Goal: Information Seeking & Learning: Learn about a topic

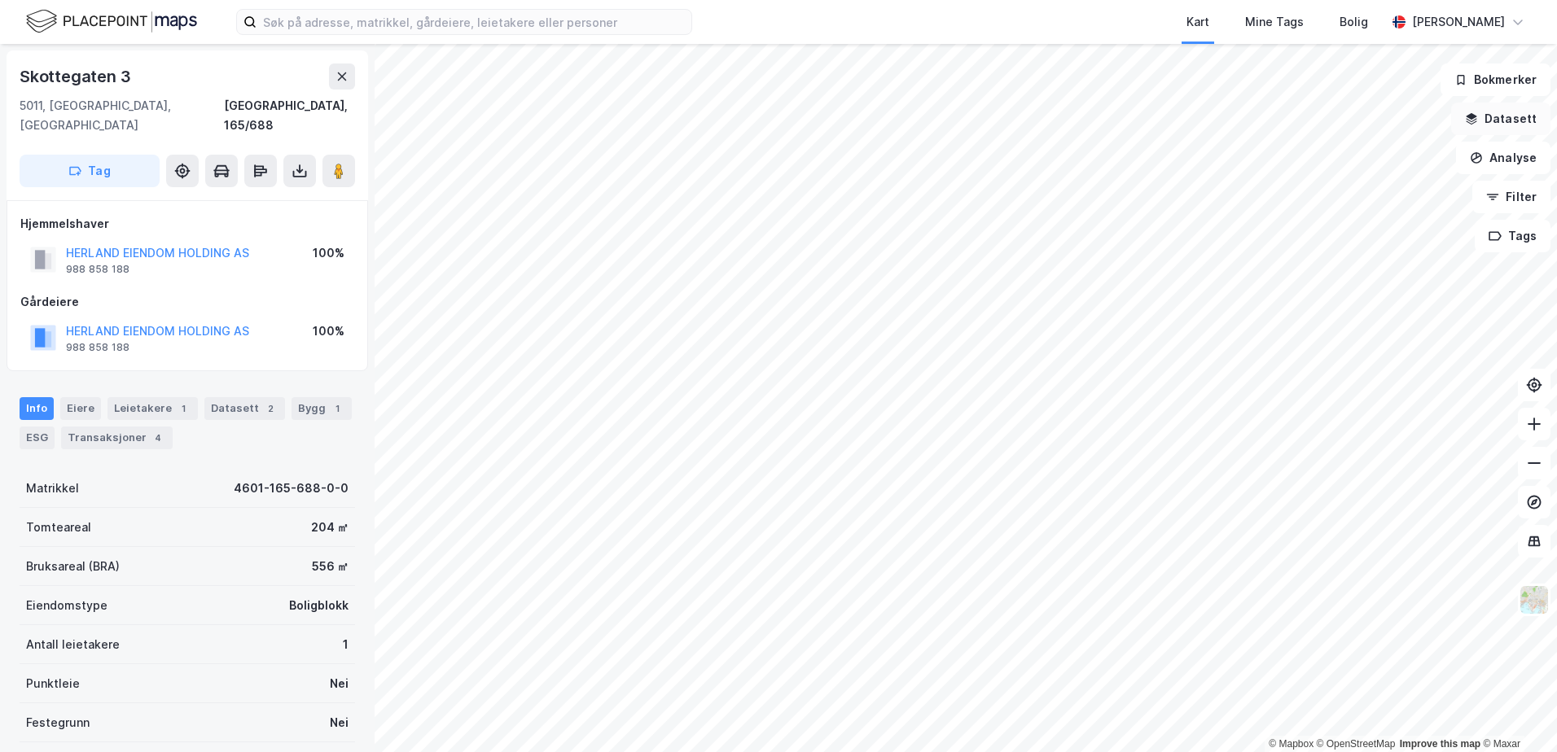
click at [1476, 121] on icon "button" at bounding box center [1471, 120] width 11 height 4
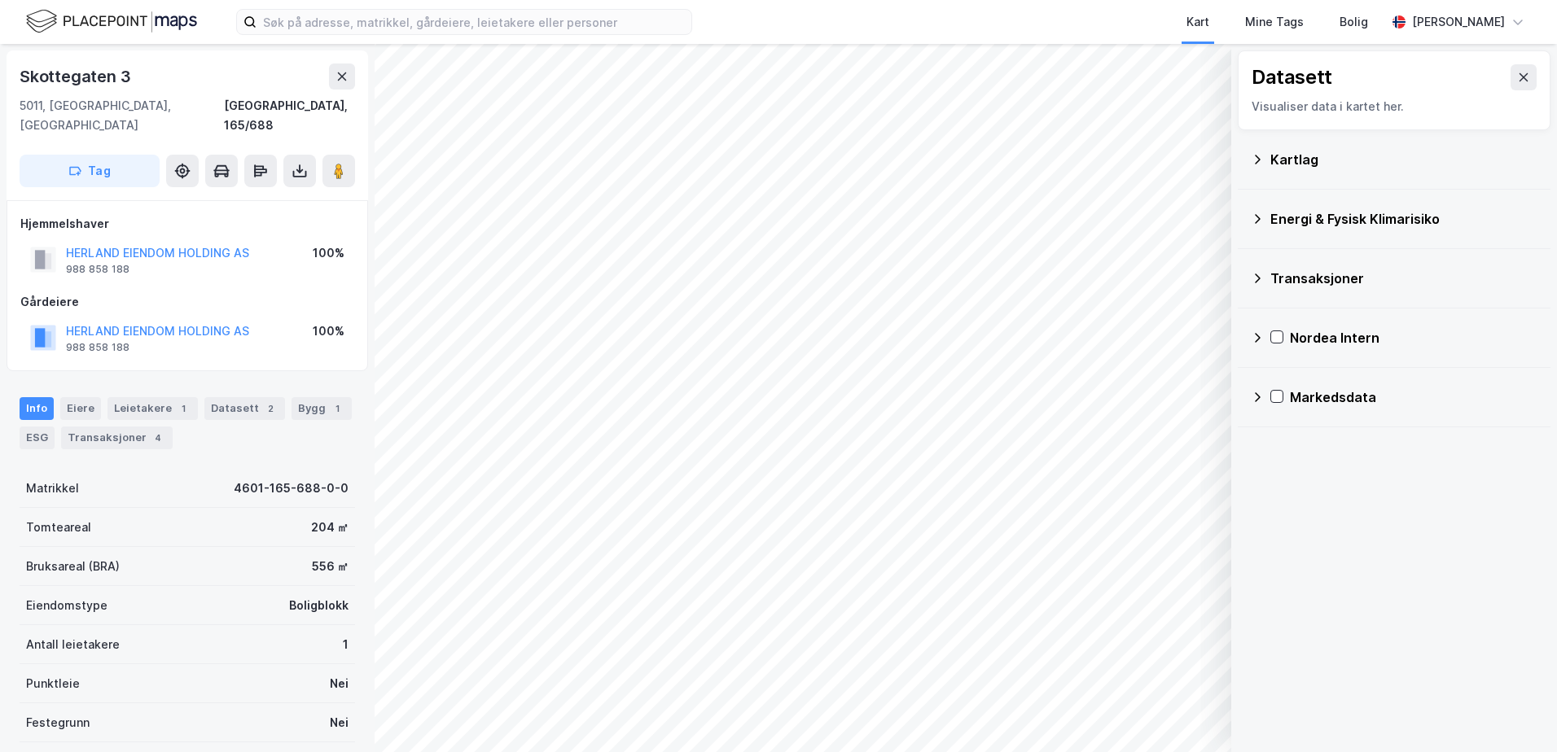
click at [1298, 162] on div "Kartlag" at bounding box center [1403, 160] width 267 height 20
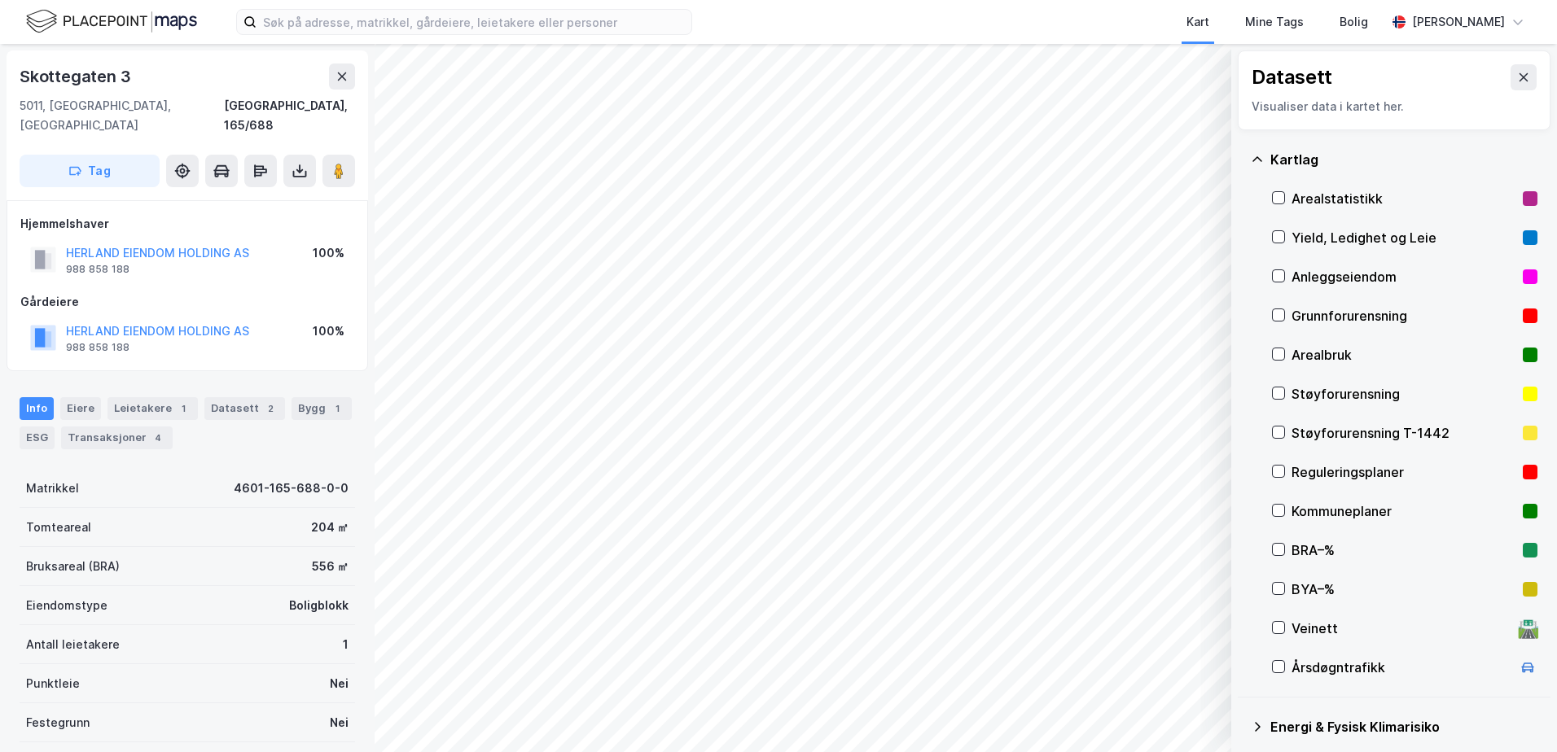
click at [1311, 309] on div "Grunnforurensning" at bounding box center [1403, 316] width 225 height 20
click at [1311, 310] on div "Grunnforurensning" at bounding box center [1403, 316] width 225 height 20
click at [1255, 160] on icon at bounding box center [1256, 159] width 13 height 13
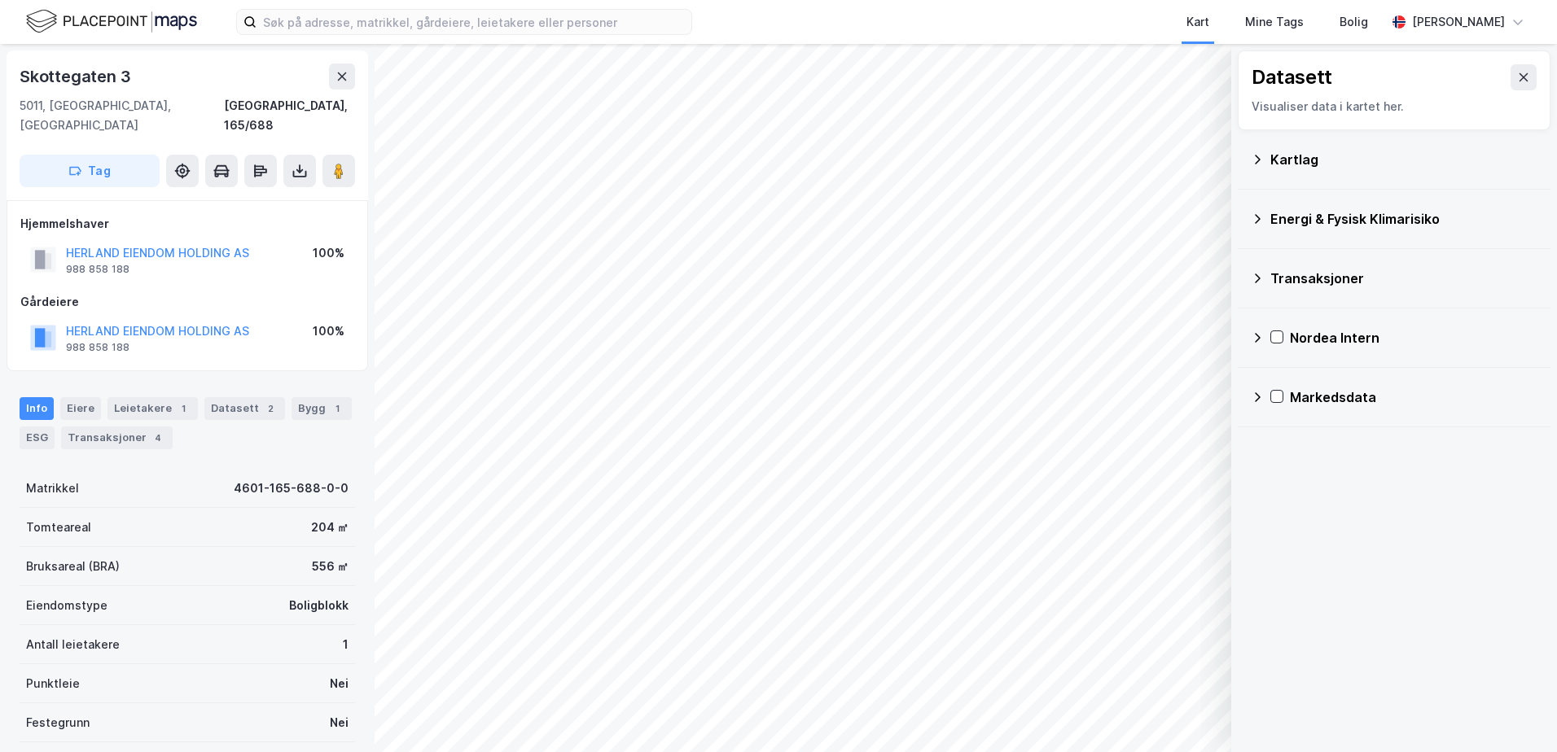
click at [1302, 215] on div "Energi & Fysisk Klimarisiko" at bounding box center [1403, 219] width 267 height 20
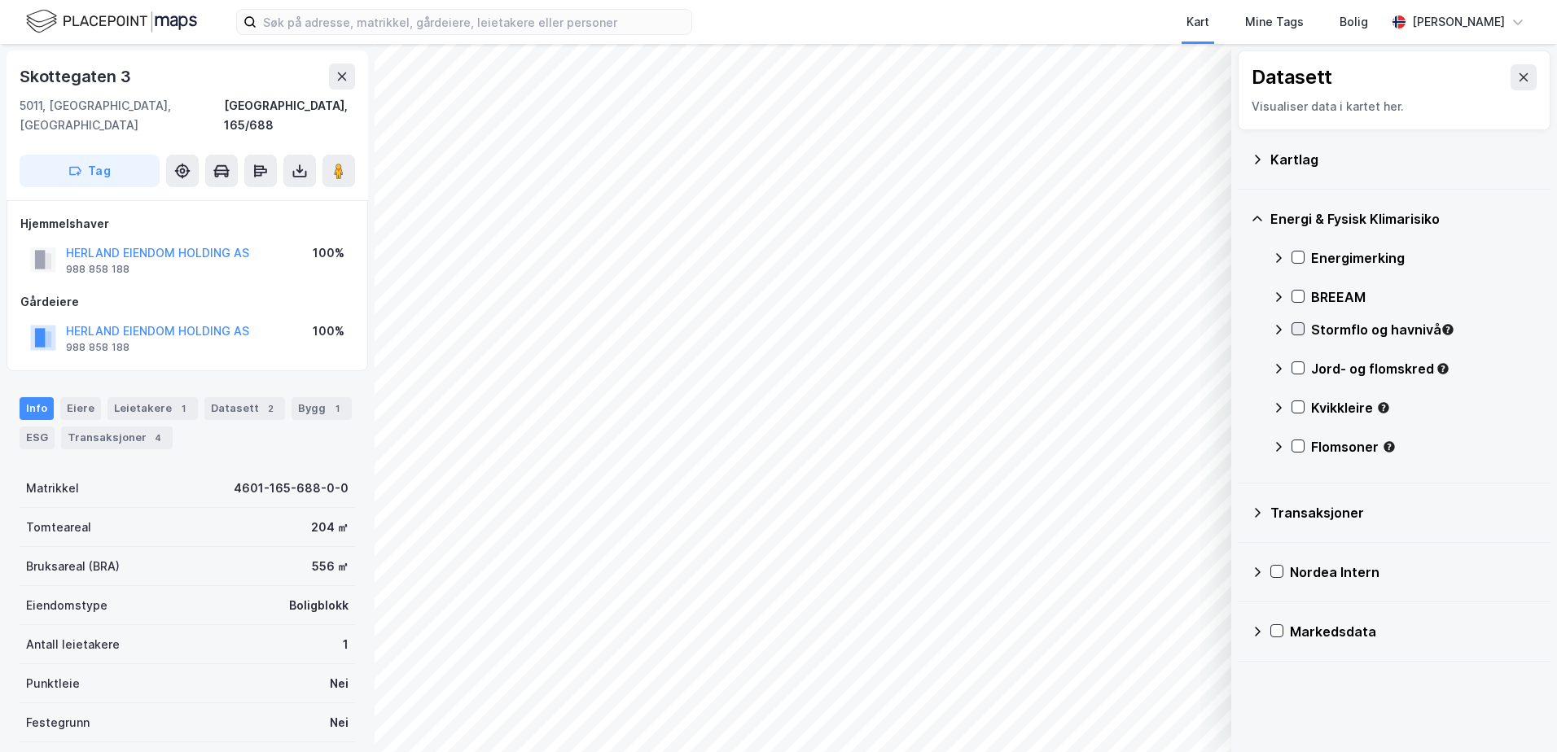
click at [1296, 328] on icon at bounding box center [1297, 328] width 11 height 11
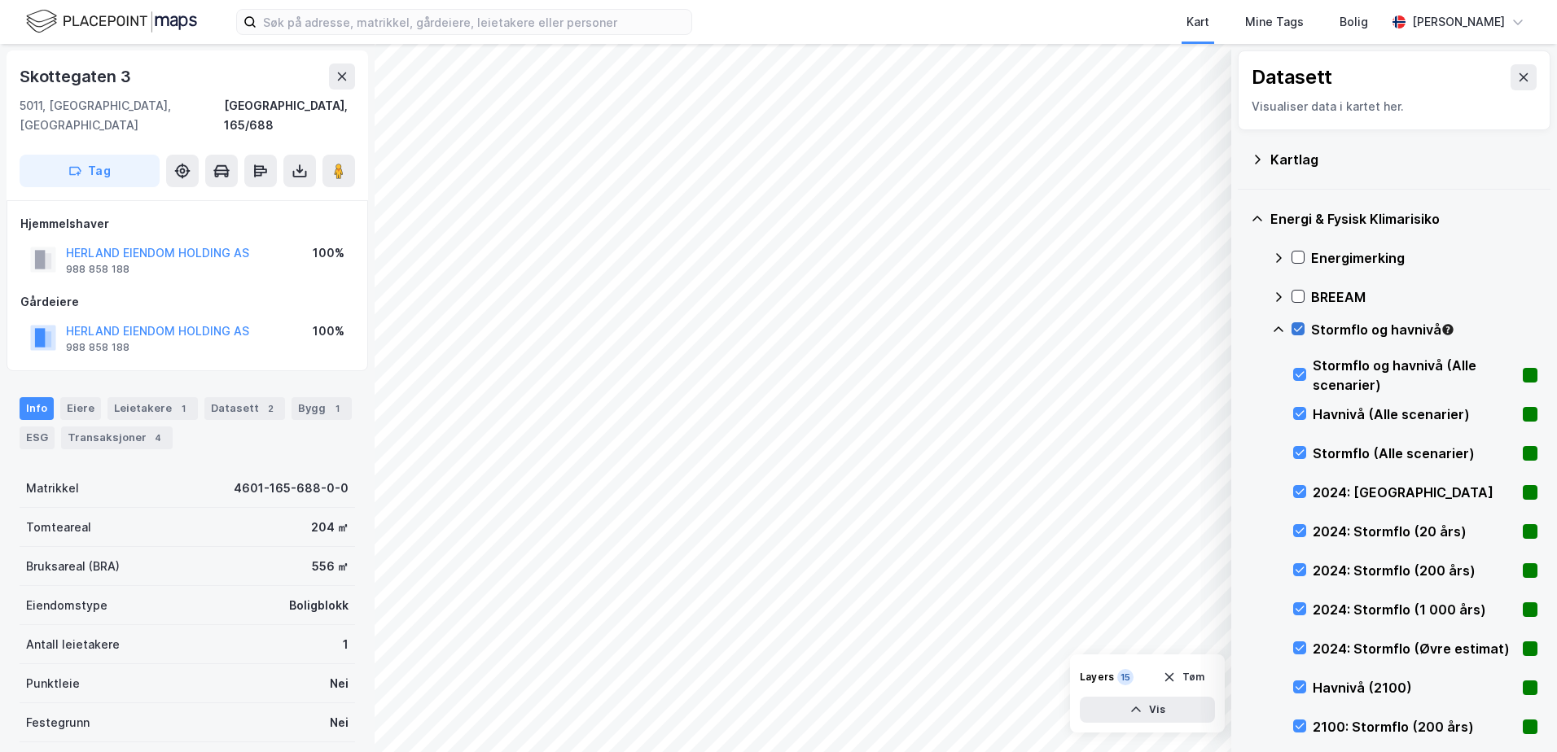
click at [1298, 328] on icon at bounding box center [1297, 328] width 11 height 11
click at [1294, 331] on icon at bounding box center [1297, 328] width 11 height 11
click at [1276, 330] on icon at bounding box center [1278, 329] width 10 height 6
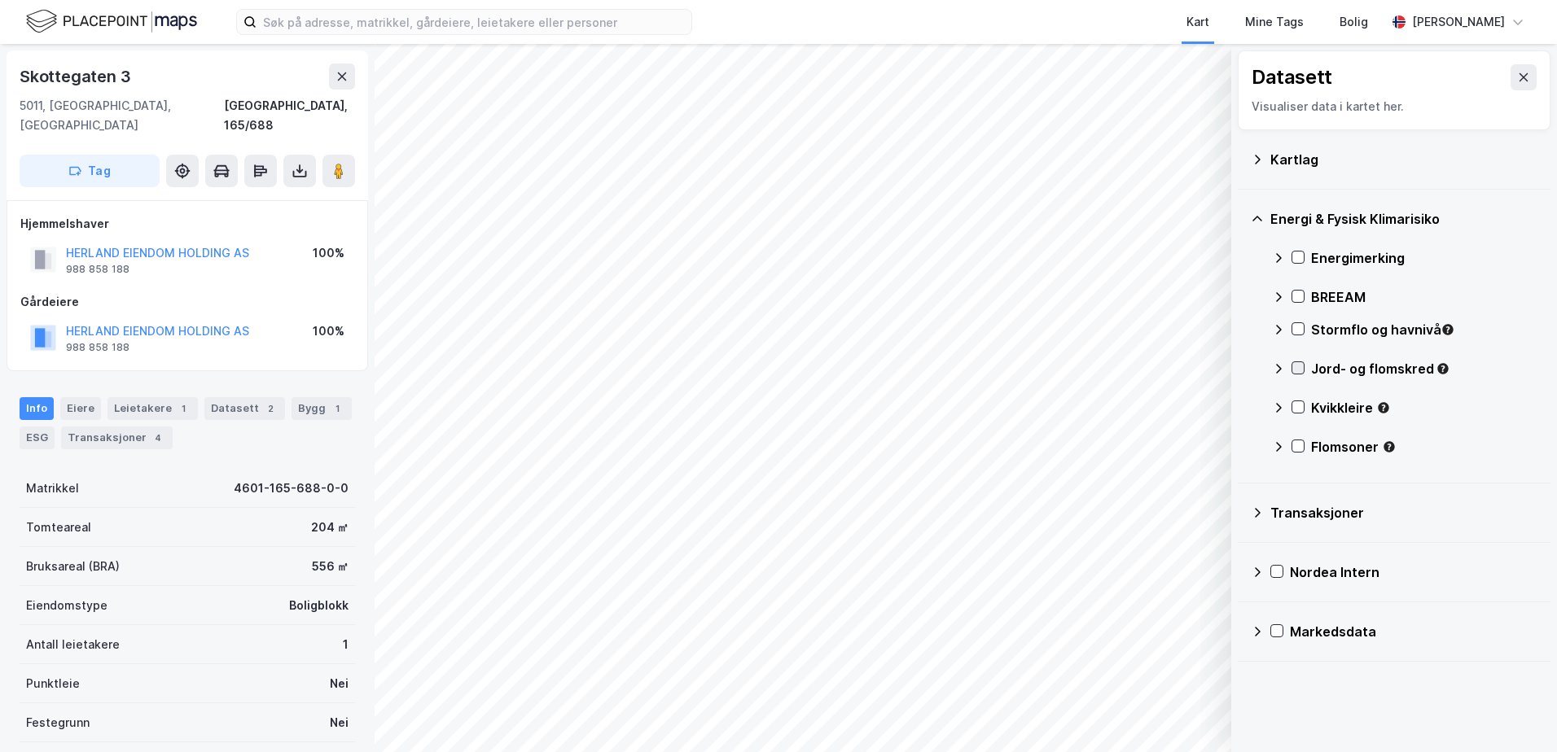
click at [1298, 366] on icon at bounding box center [1297, 367] width 11 height 11
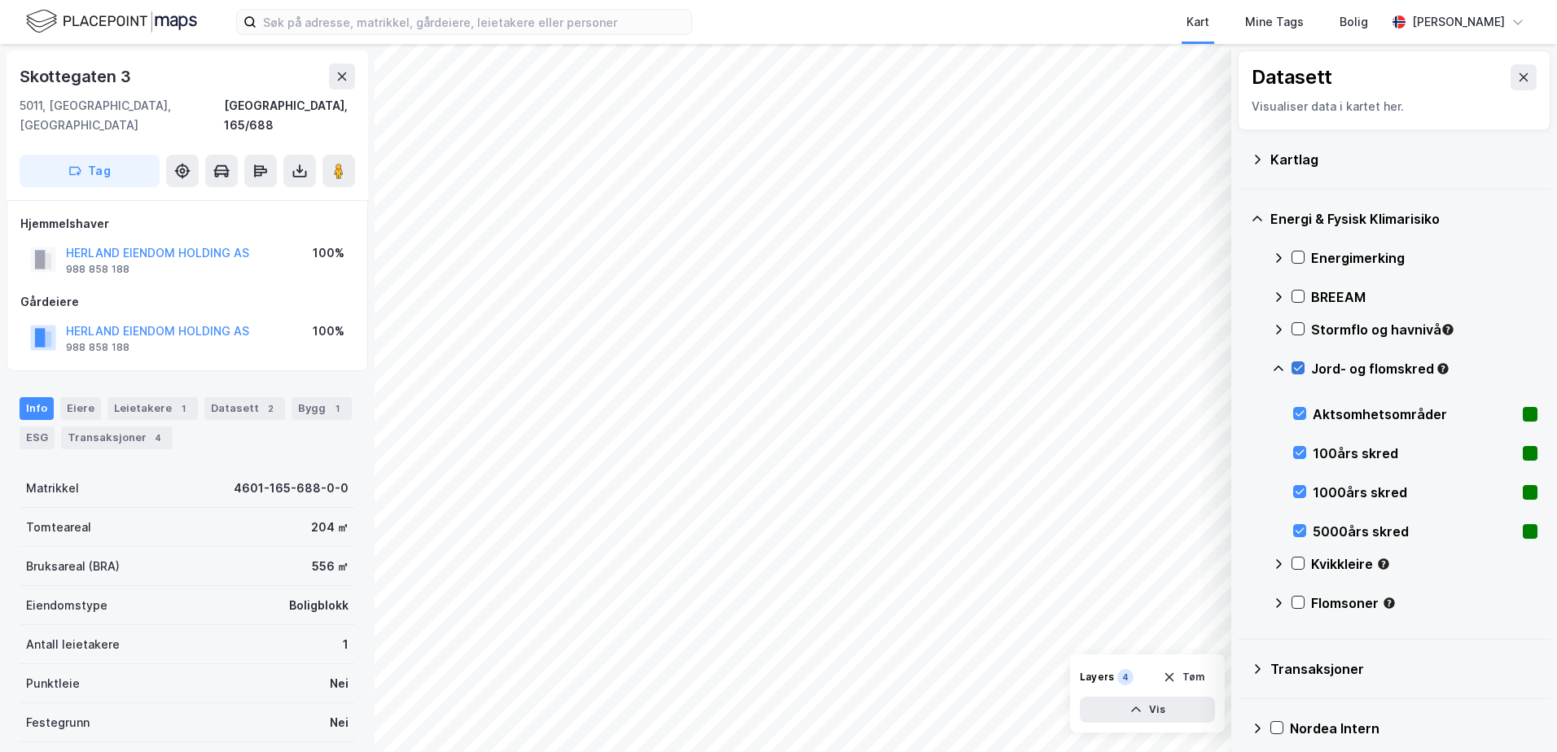
click at [1298, 366] on icon at bounding box center [1297, 367] width 11 height 11
click at [1276, 370] on icon at bounding box center [1278, 368] width 13 height 13
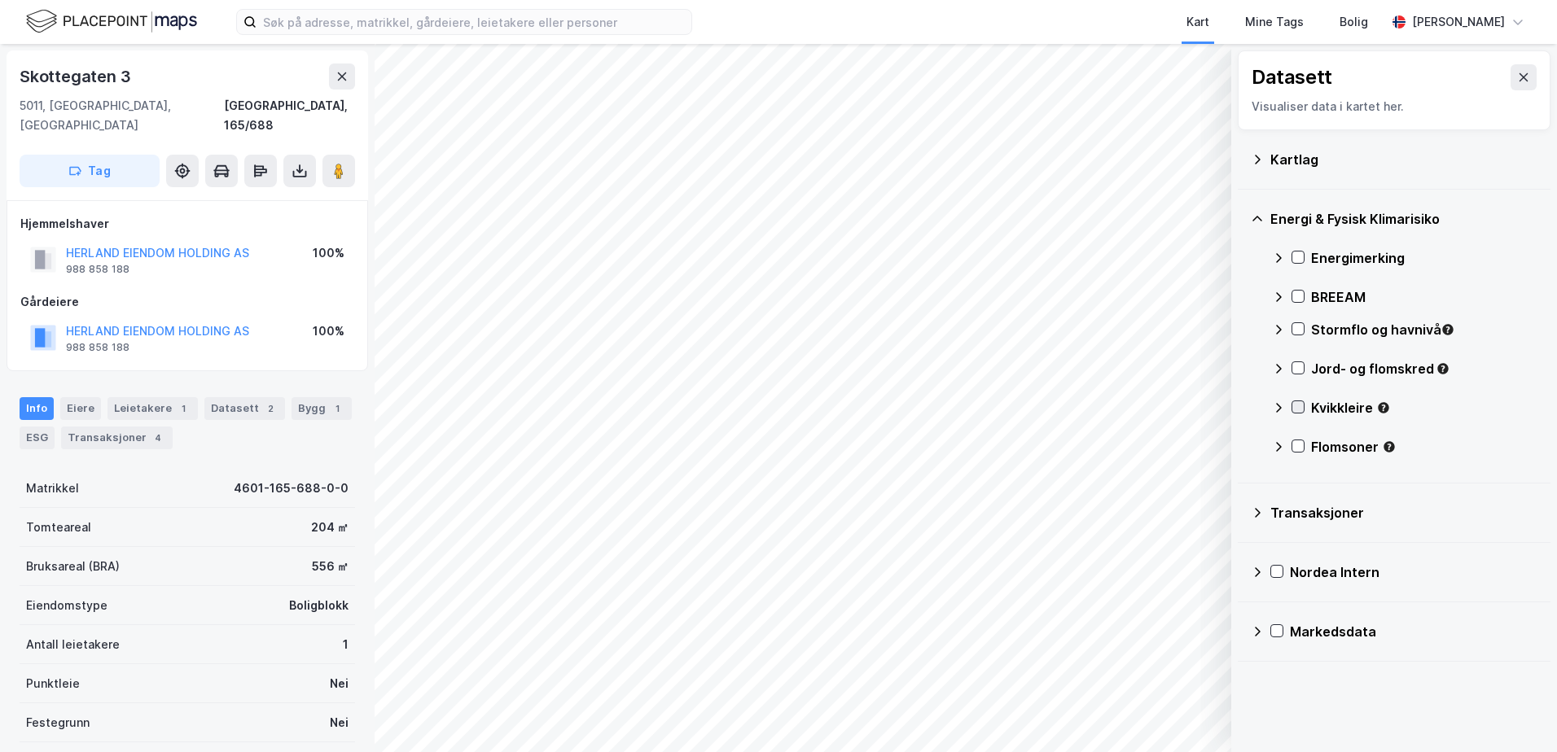
click at [1295, 406] on icon at bounding box center [1297, 406] width 11 height 11
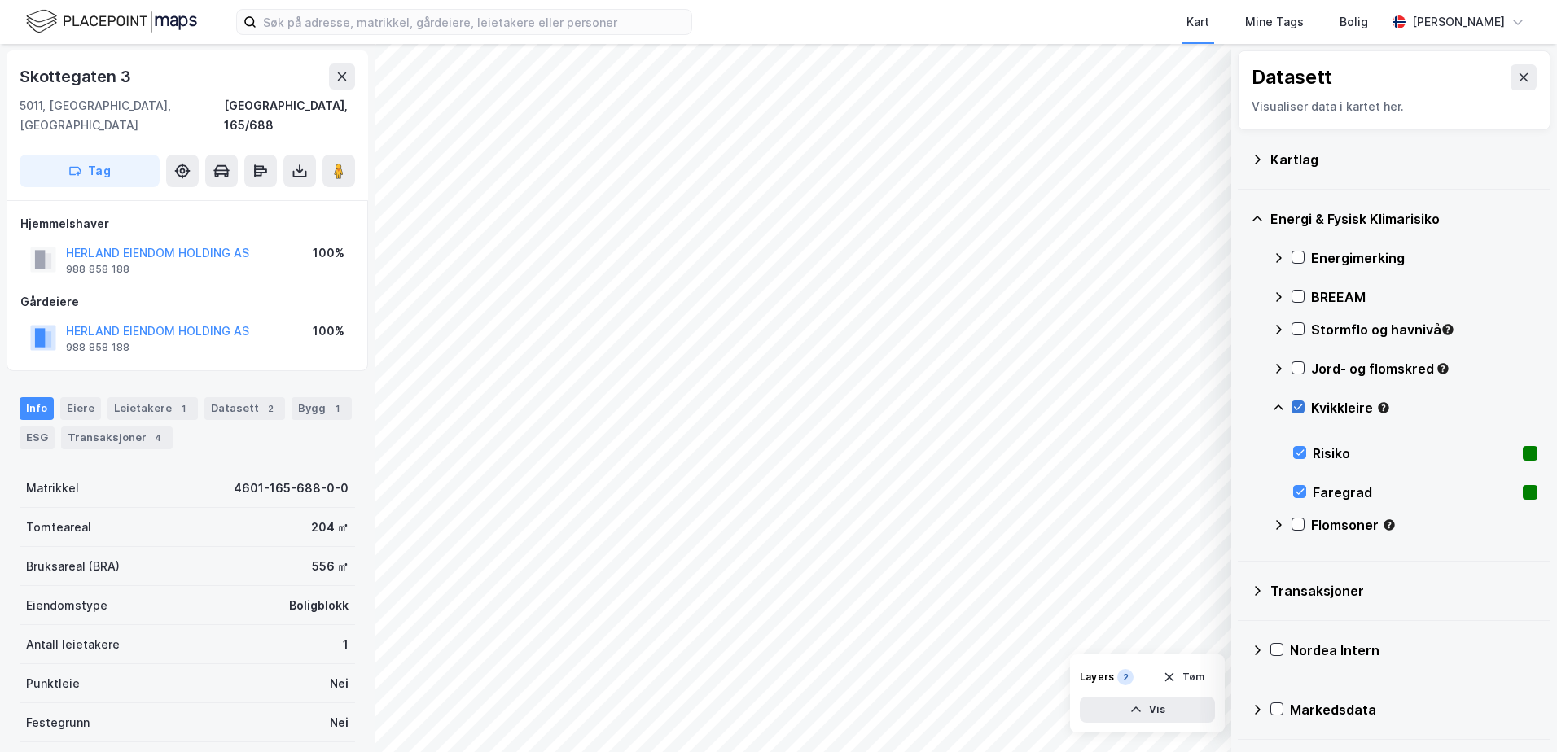
click at [1298, 405] on icon at bounding box center [1297, 406] width 11 height 11
click at [1277, 405] on icon at bounding box center [1278, 408] width 10 height 6
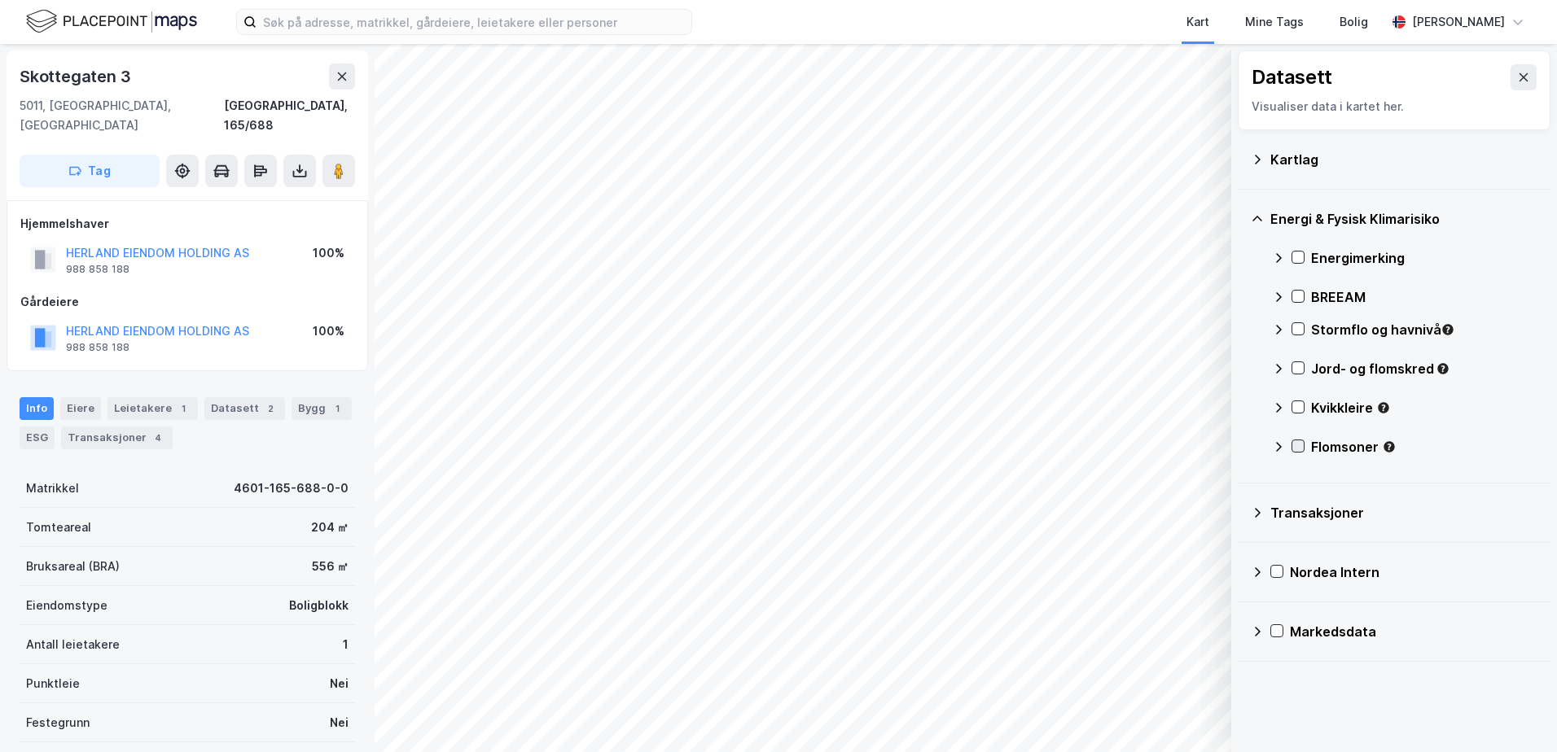
click at [1297, 443] on icon at bounding box center [1297, 445] width 11 height 11
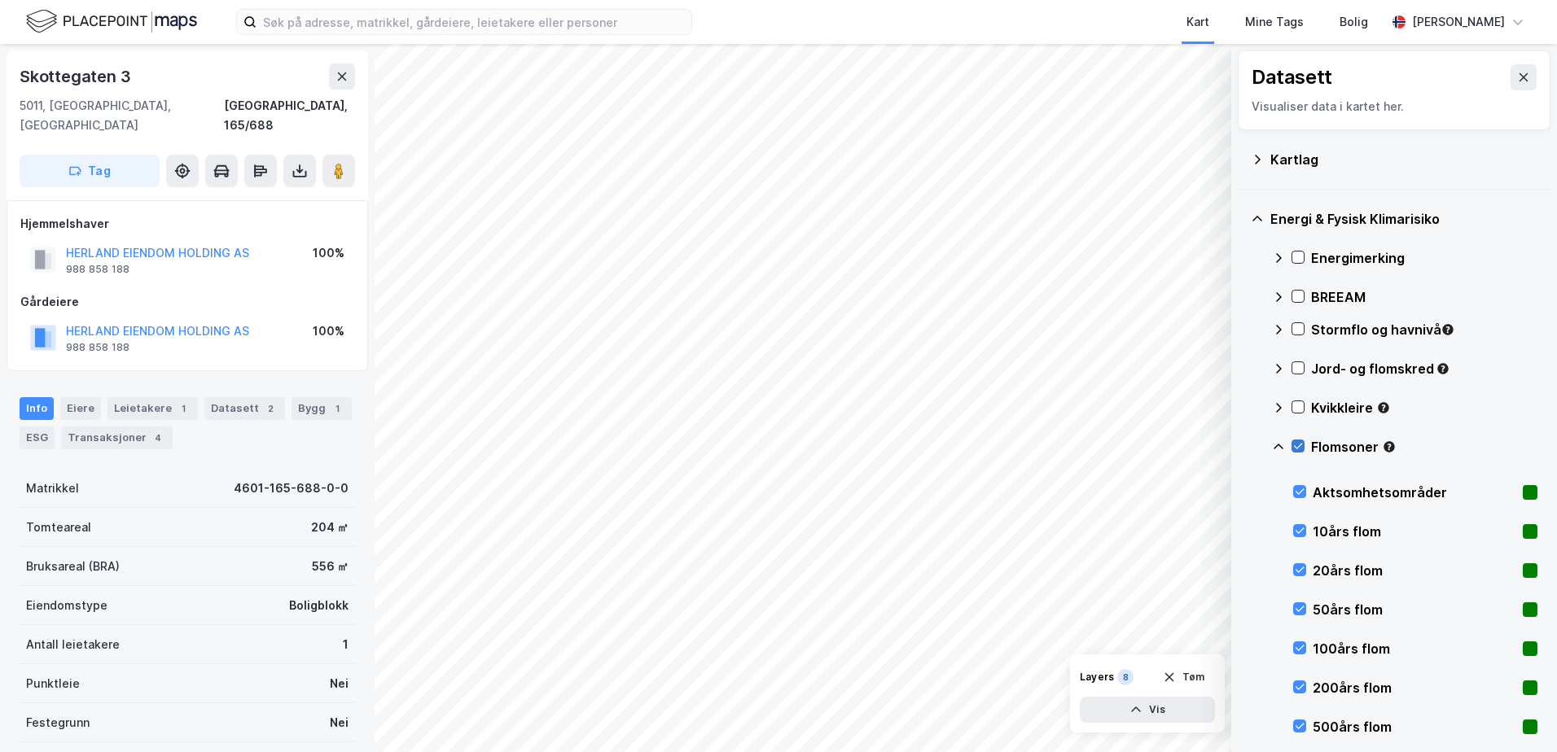
click at [1297, 444] on icon at bounding box center [1297, 445] width 11 height 11
click at [1519, 75] on icon at bounding box center [1523, 77] width 9 height 8
